Goal: Check status: Check status

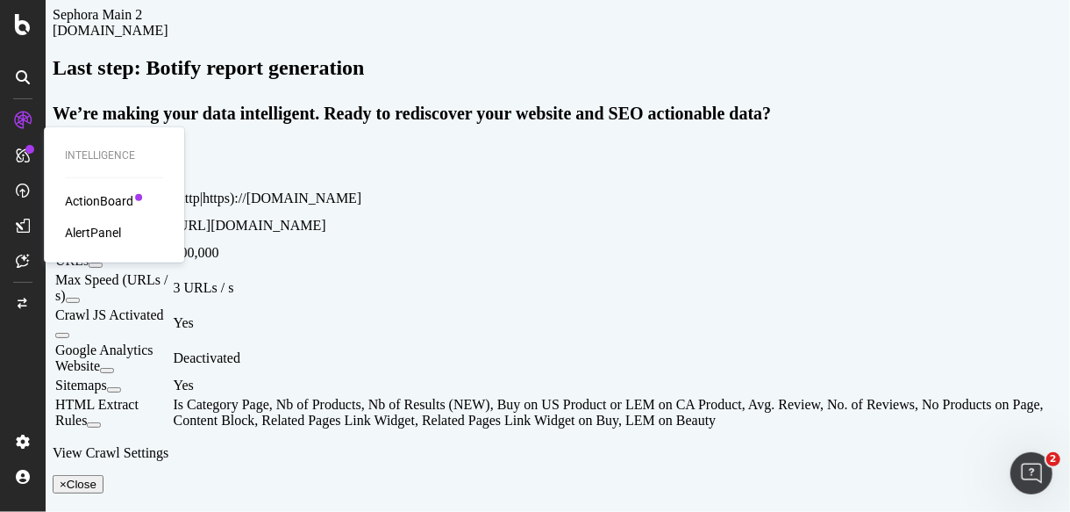
scroll to position [65, 0]
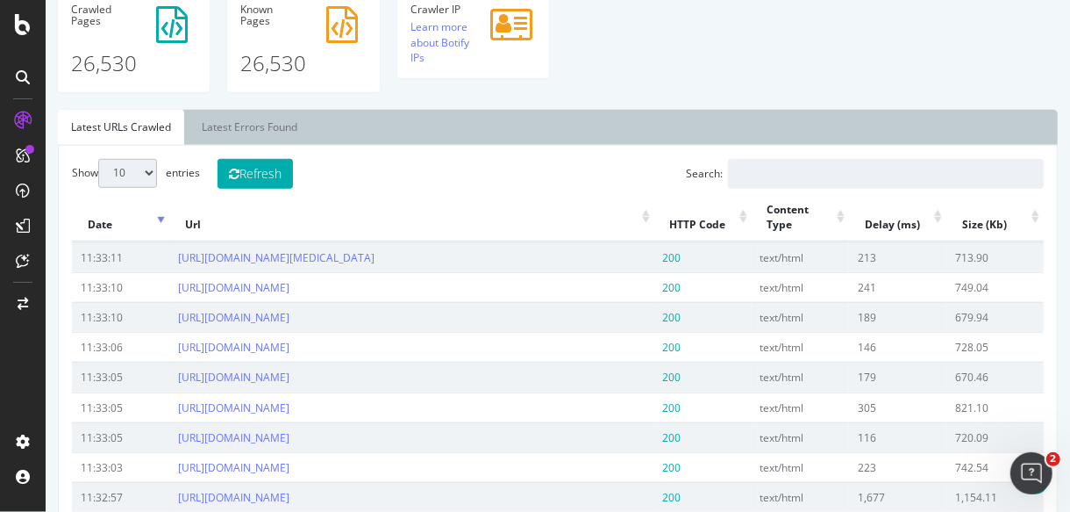
scroll to position [591, 0]
